Goal: Check status: Check status

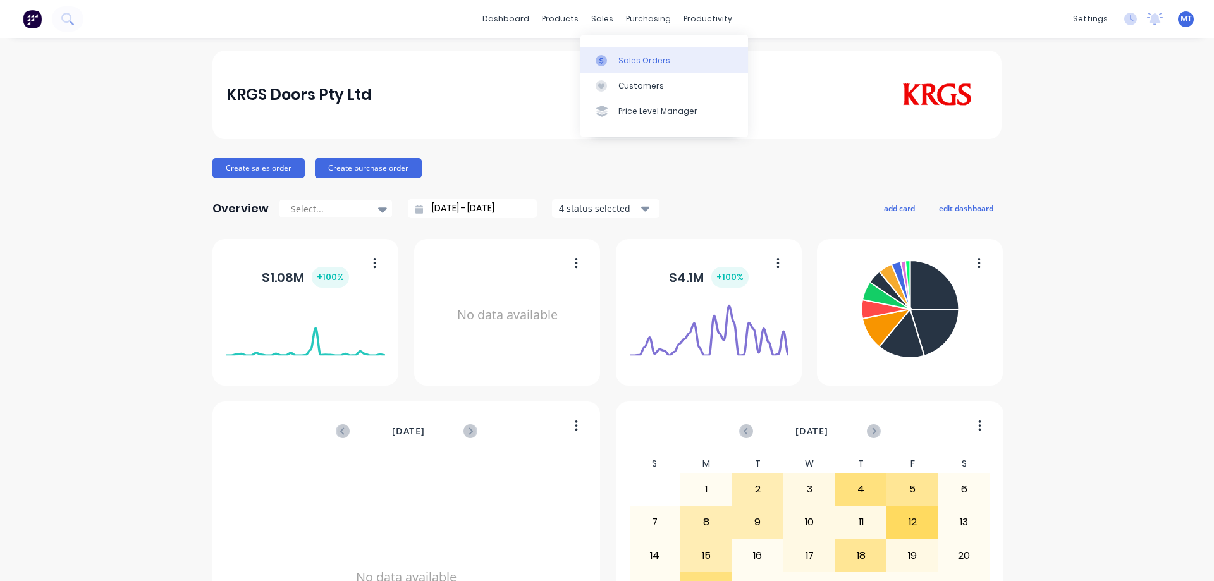
click at [615, 57] on link "Sales Orders" at bounding box center [664, 59] width 168 height 25
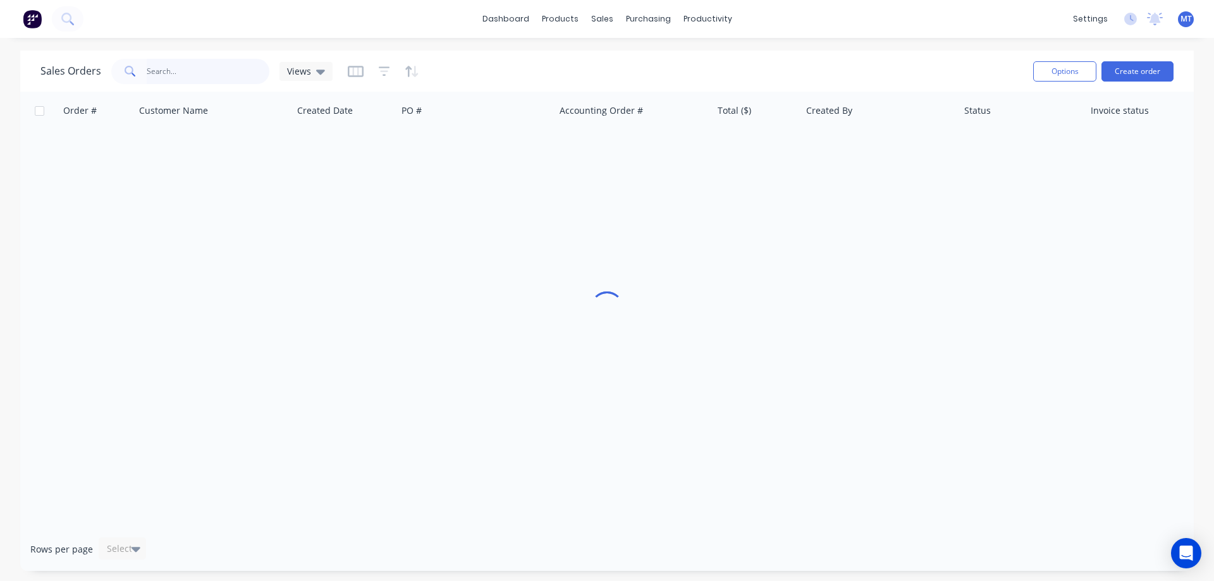
click at [197, 72] on input "text" at bounding box center [208, 71] width 123 height 25
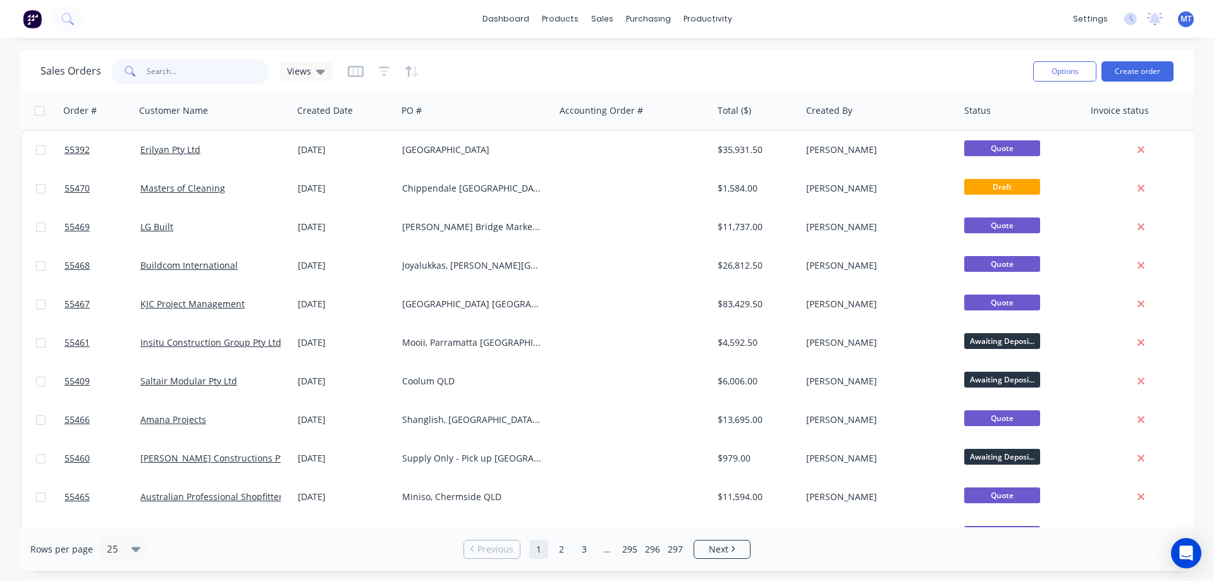
click at [259, 78] on input "text" at bounding box center [208, 71] width 123 height 25
type input "55176"
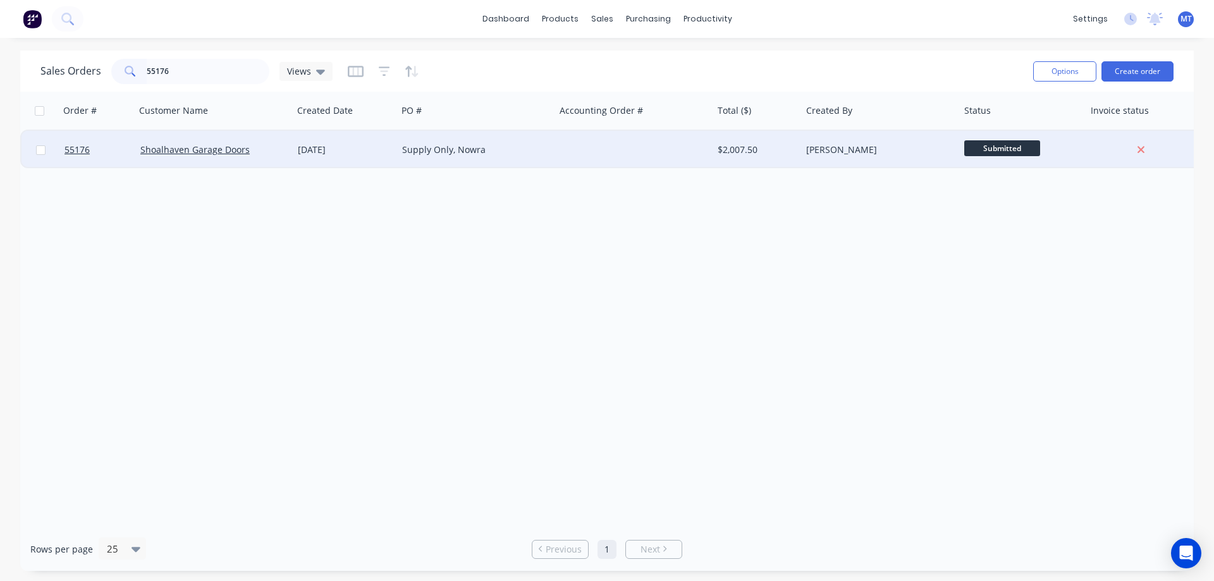
click at [403, 146] on div "Supply Only, Nowra" at bounding box center [472, 150] width 140 height 13
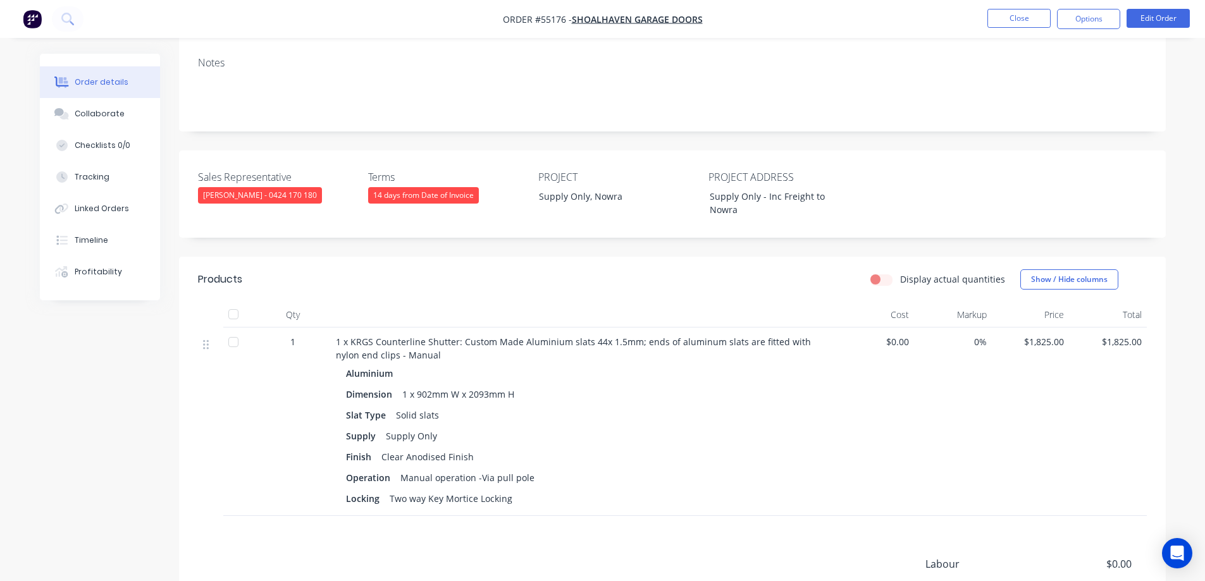
scroll to position [316, 0]
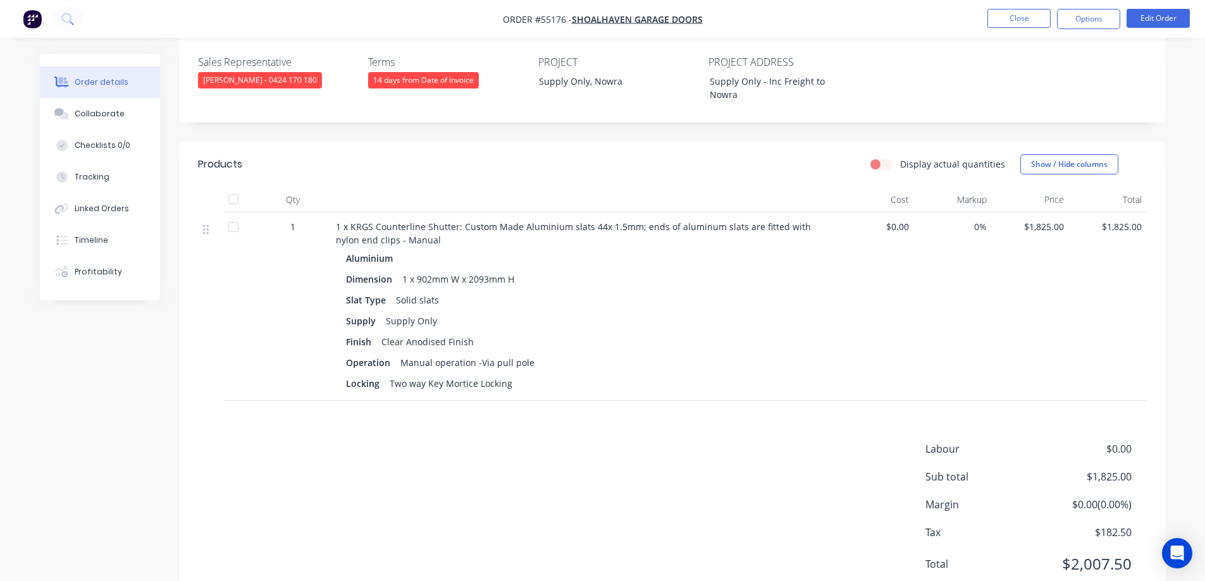
click at [342, 428] on div "Products Display actual quantities Show / Hide columns Qty Cost Markup Price To…" at bounding box center [672, 374] width 986 height 465
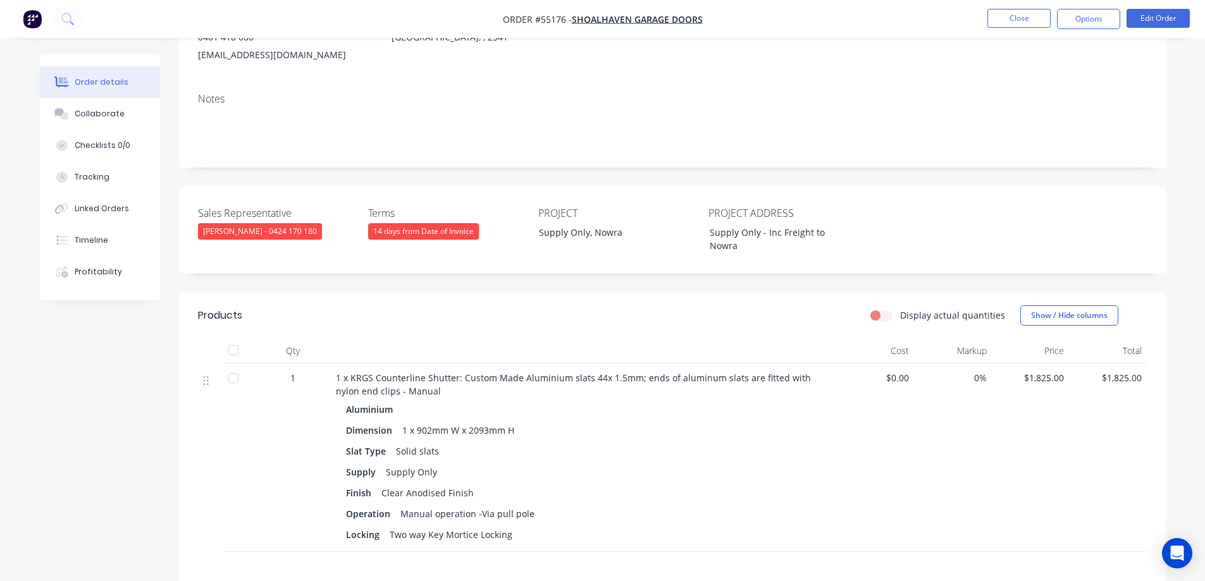
scroll to position [0, 0]
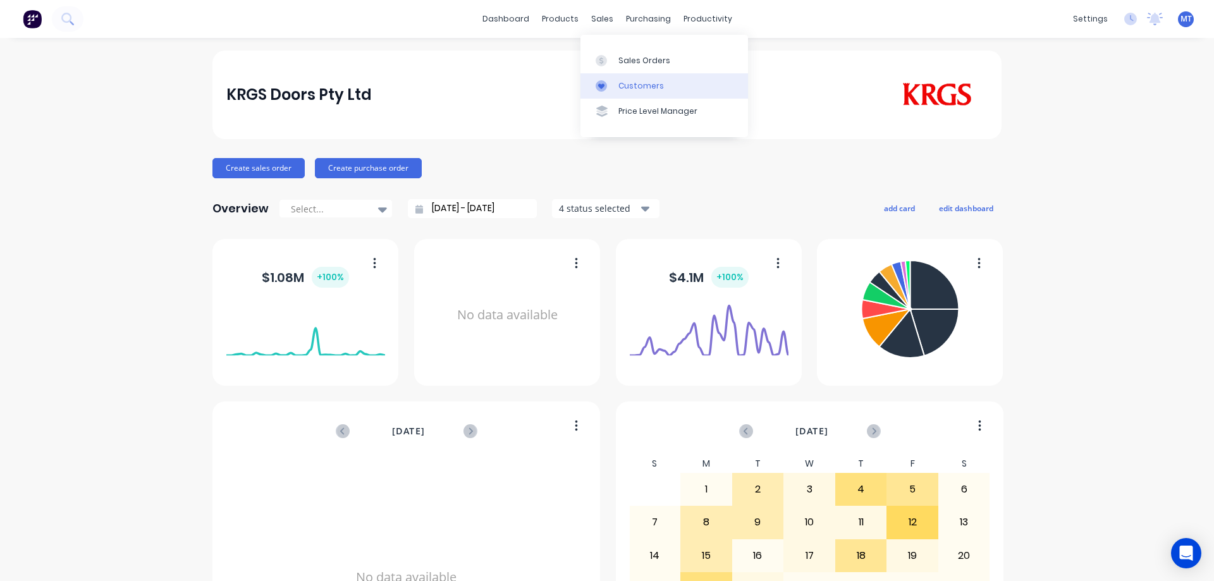
click at [612, 75] on link "Customers" at bounding box center [664, 85] width 168 height 25
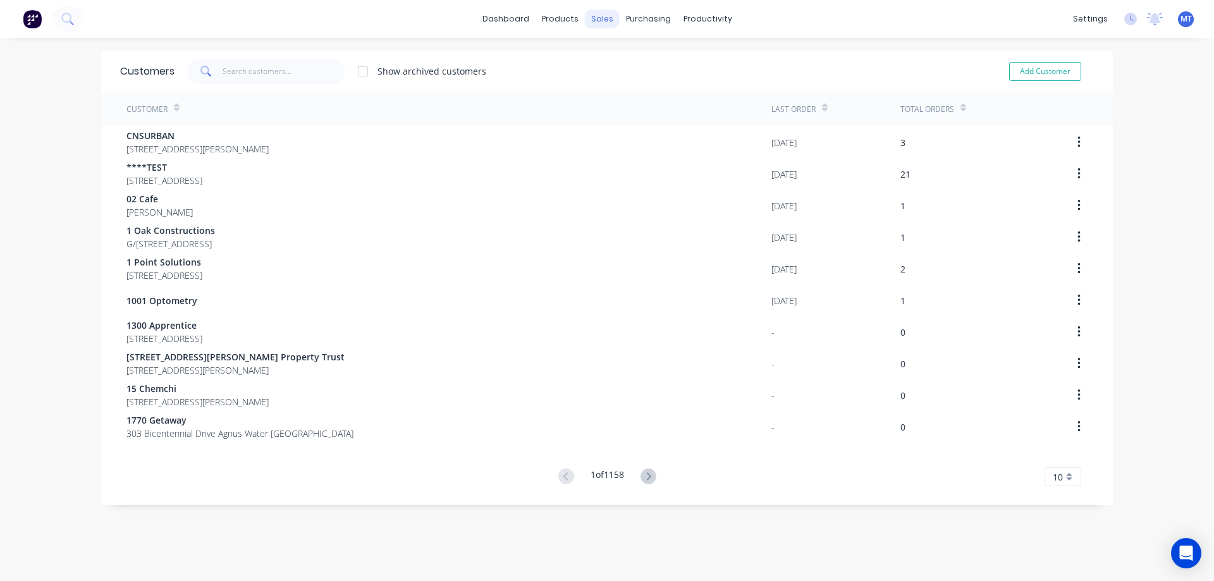
click at [585, 18] on div "sales" at bounding box center [602, 18] width 35 height 19
click at [615, 63] on link "Sales Orders" at bounding box center [664, 59] width 168 height 25
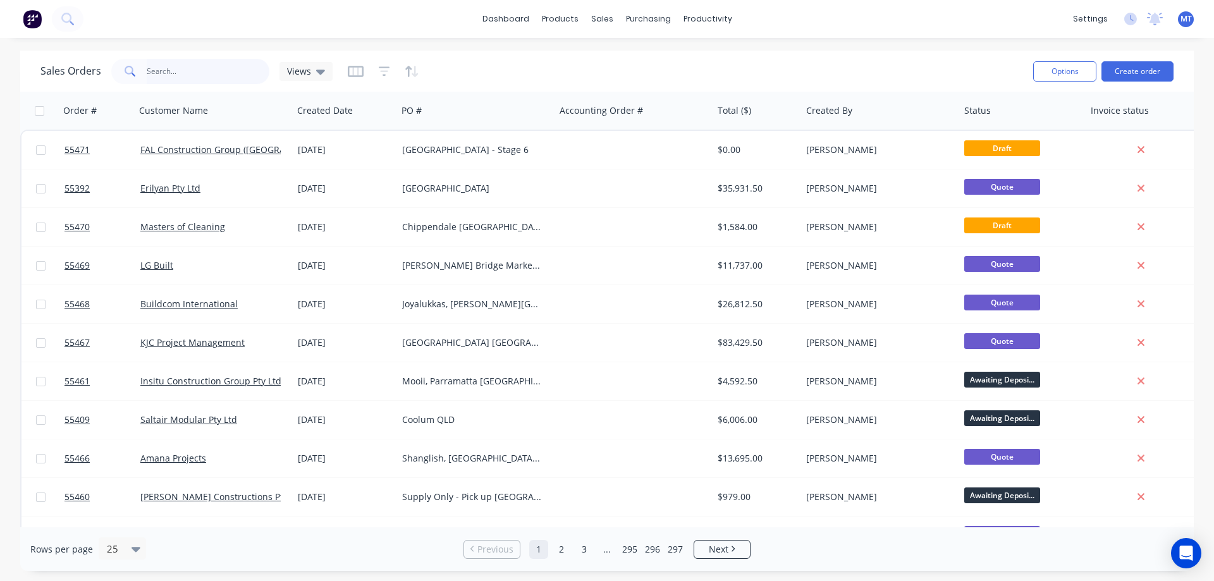
click at [177, 75] on input "text" at bounding box center [208, 71] width 123 height 25
click at [212, 76] on input "text" at bounding box center [208, 71] width 123 height 25
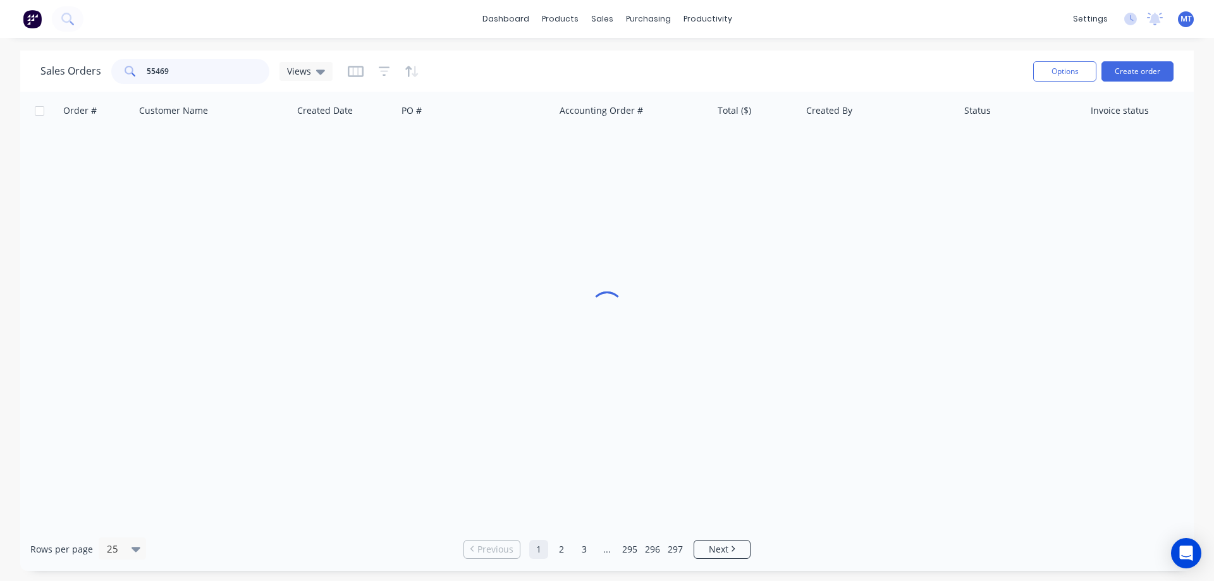
type input "55469"
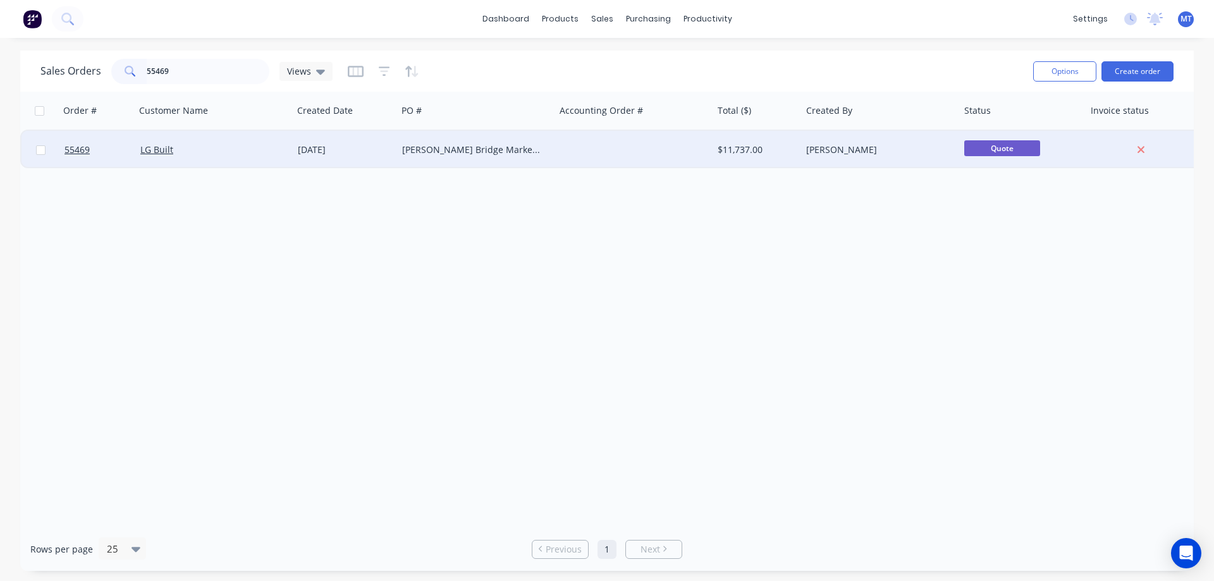
click at [238, 143] on div "LG Built" at bounding box center [214, 150] width 158 height 38
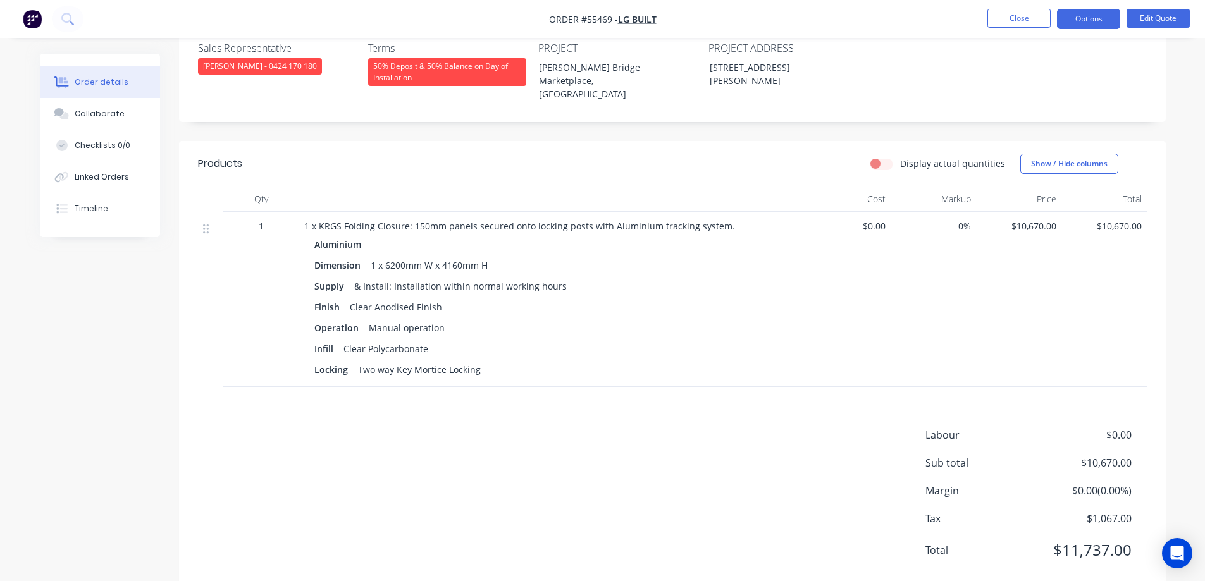
scroll to position [221, 0]
